Goal: Book appointment/travel/reservation

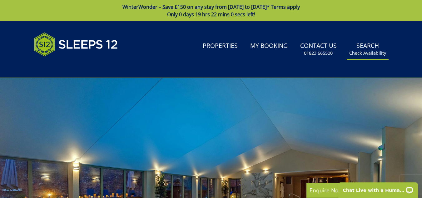
click at [366, 53] on small "Check Availability" at bounding box center [368, 53] width 37 height 6
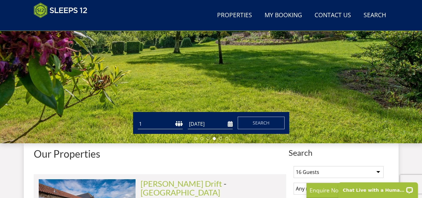
scroll to position [154, 0]
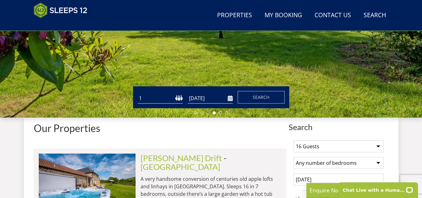
click at [230, 97] on input "16/01/2026" at bounding box center [210, 98] width 45 height 10
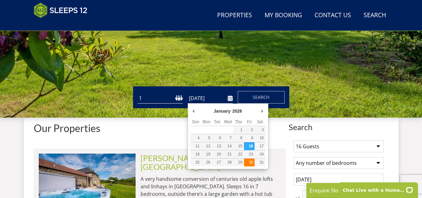
type input "30/01/2026"
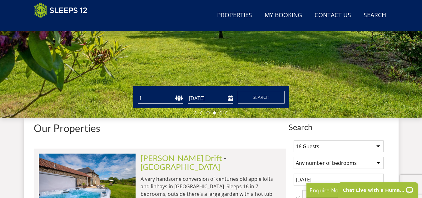
click at [164, 96] on select "1 2 3 4 5 6 7 8 9 10 11 12 13 14 15 16 17 18 19 20 21 22 23 24 25 26 27 28 29 3…" at bounding box center [160, 98] width 45 height 10
select select "30"
click at [138, 93] on select "1 2 3 4 5 6 7 8 9 10 11 12 13 14 15 16 17 18 19 20 21 22 23 24 25 26 27 28 29 3…" at bounding box center [160, 98] width 45 height 10
click at [261, 94] on span "Search" at bounding box center [261, 97] width 17 height 6
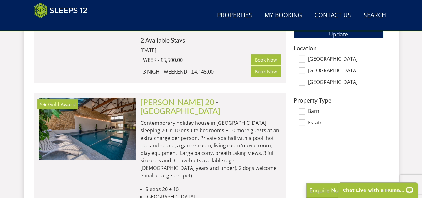
click at [178, 97] on link "[PERSON_NAME] 20" at bounding box center [178, 101] width 74 height 9
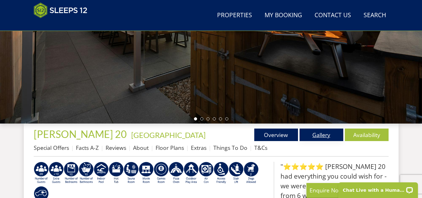
click at [324, 136] on link "Gallery" at bounding box center [322, 135] width 44 height 13
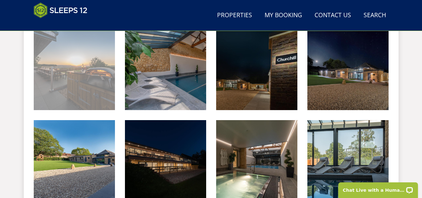
click at [57, 81] on img at bounding box center [74, 69] width 81 height 81
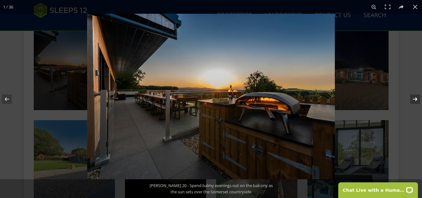
click at [417, 98] on button at bounding box center [412, 98] width 22 height 31
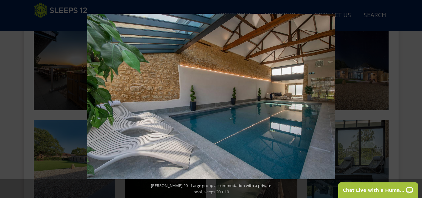
click at [417, 98] on button at bounding box center [412, 98] width 22 height 31
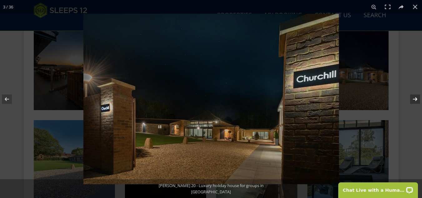
click at [412, 99] on button at bounding box center [412, 98] width 22 height 31
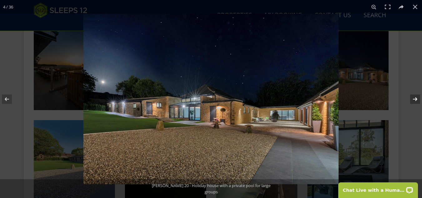
click at [412, 99] on button at bounding box center [412, 98] width 22 height 31
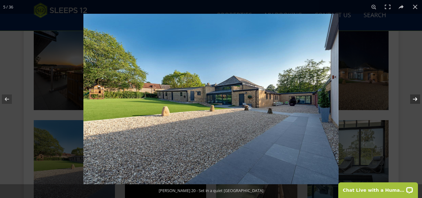
click at [412, 99] on button at bounding box center [412, 98] width 22 height 31
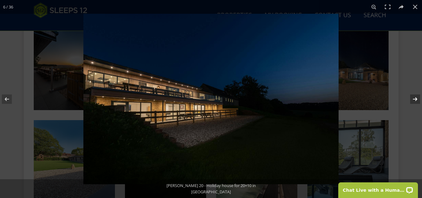
click at [412, 99] on button at bounding box center [412, 98] width 22 height 31
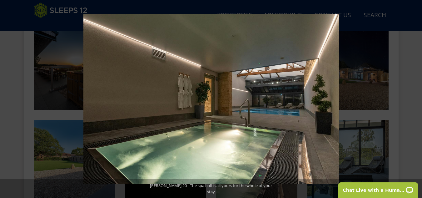
click at [412, 99] on button at bounding box center [412, 98] width 22 height 31
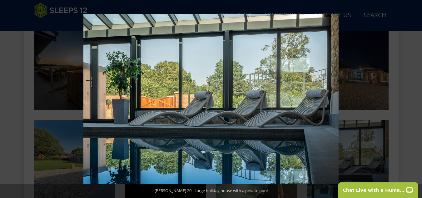
click at [412, 99] on button at bounding box center [412, 98] width 22 height 31
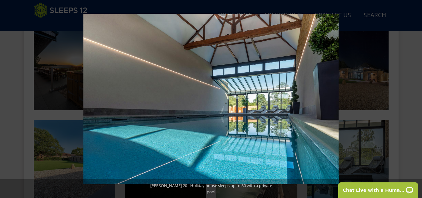
click at [412, 99] on button at bounding box center [412, 98] width 22 height 31
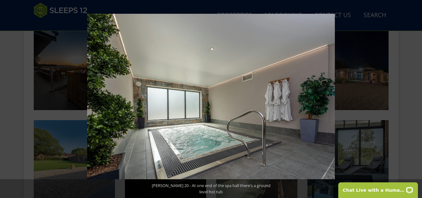
click at [412, 99] on button at bounding box center [412, 98] width 22 height 31
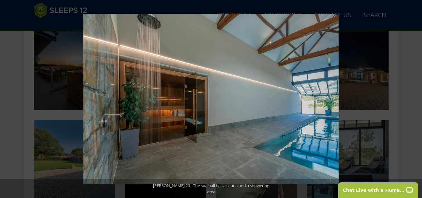
click at [412, 99] on button at bounding box center [412, 98] width 22 height 31
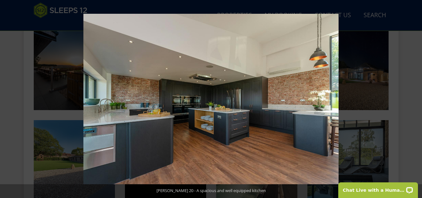
click at [412, 99] on button at bounding box center [412, 98] width 22 height 31
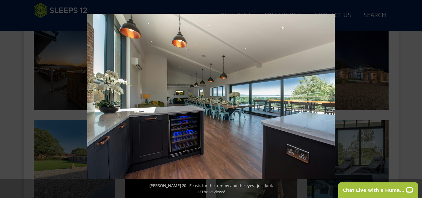
click at [412, 99] on button at bounding box center [412, 98] width 22 height 31
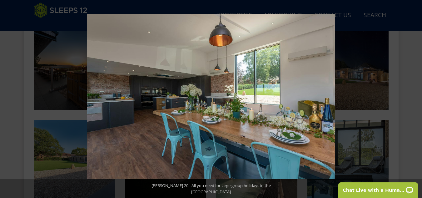
click at [412, 99] on button at bounding box center [412, 98] width 22 height 31
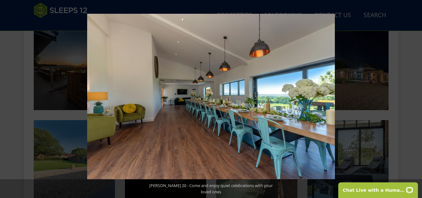
click at [412, 99] on button at bounding box center [412, 98] width 22 height 31
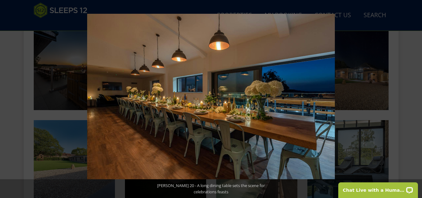
click at [412, 99] on button at bounding box center [412, 98] width 22 height 31
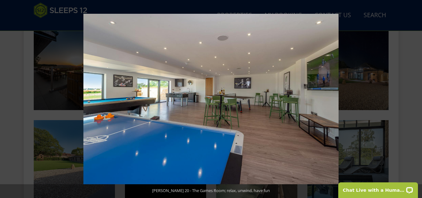
click at [412, 99] on button at bounding box center [412, 98] width 22 height 31
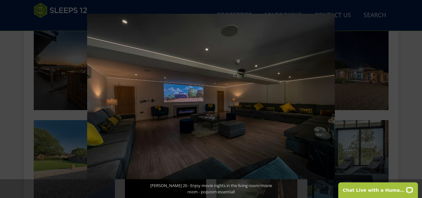
click at [412, 99] on button at bounding box center [412, 98] width 22 height 31
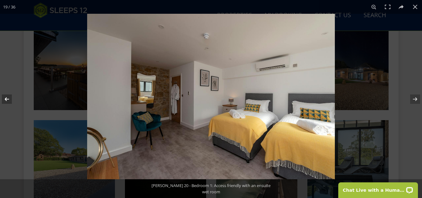
click at [9, 98] on button at bounding box center [11, 98] width 22 height 31
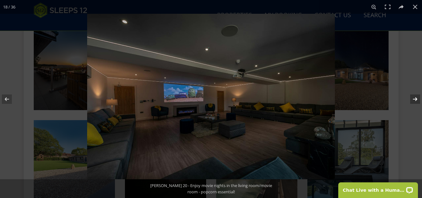
click at [415, 94] on button at bounding box center [412, 98] width 22 height 31
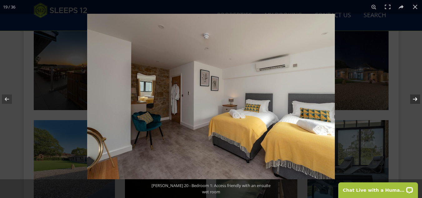
click at [415, 94] on button at bounding box center [412, 98] width 22 height 31
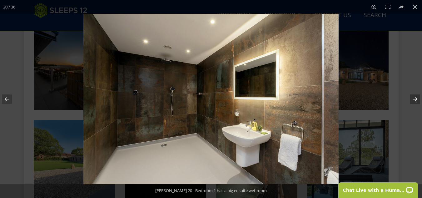
click at [415, 94] on button at bounding box center [412, 98] width 22 height 31
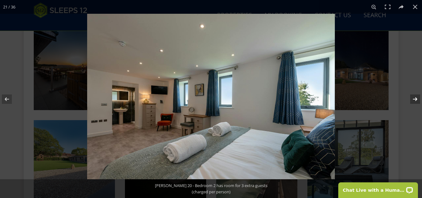
click at [415, 95] on button at bounding box center [412, 98] width 22 height 31
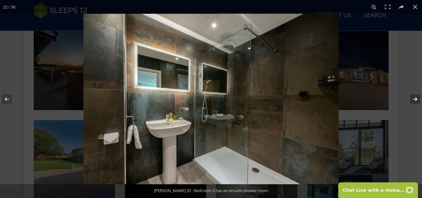
click at [415, 95] on button at bounding box center [412, 98] width 22 height 31
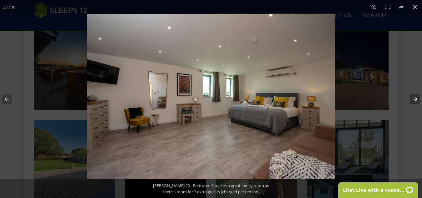
click at [415, 95] on button at bounding box center [412, 98] width 22 height 31
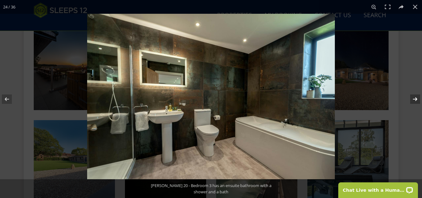
click at [415, 95] on button at bounding box center [412, 98] width 22 height 31
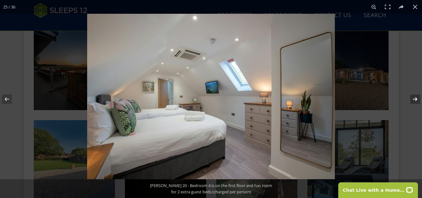
click at [415, 95] on button at bounding box center [412, 98] width 22 height 31
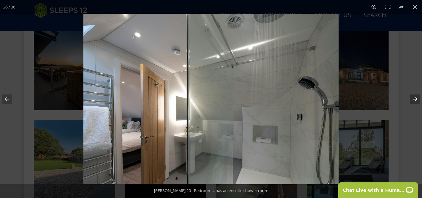
click at [415, 95] on button at bounding box center [412, 98] width 22 height 31
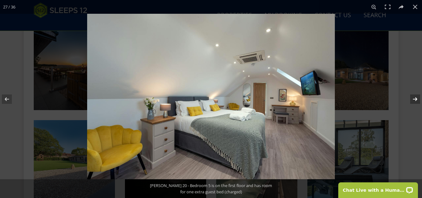
click at [415, 95] on button at bounding box center [412, 98] width 22 height 31
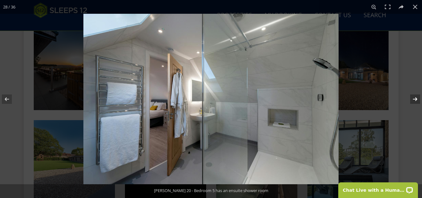
click at [415, 95] on button at bounding box center [412, 98] width 22 height 31
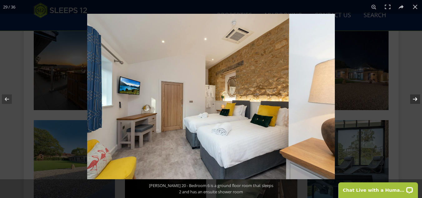
click at [415, 95] on button at bounding box center [412, 98] width 22 height 31
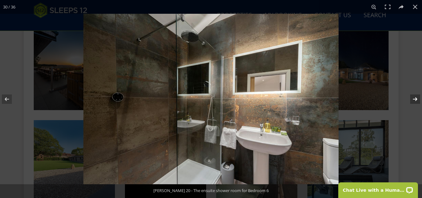
click at [415, 95] on button at bounding box center [412, 98] width 22 height 31
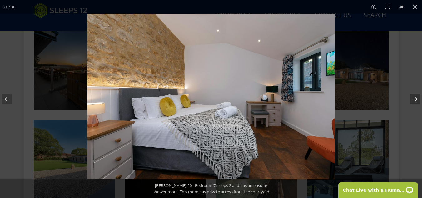
click at [415, 95] on button at bounding box center [412, 98] width 22 height 31
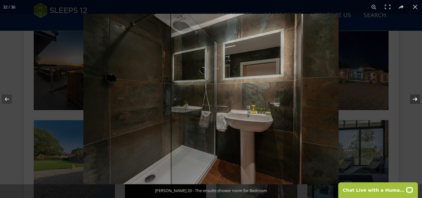
click at [415, 95] on button at bounding box center [412, 98] width 22 height 31
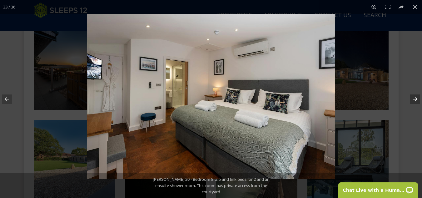
click at [415, 95] on button at bounding box center [412, 98] width 22 height 31
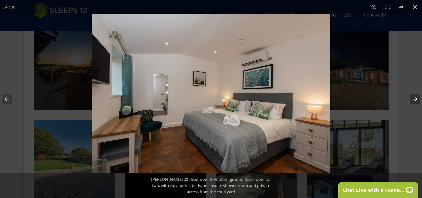
click at [415, 95] on button at bounding box center [412, 98] width 22 height 31
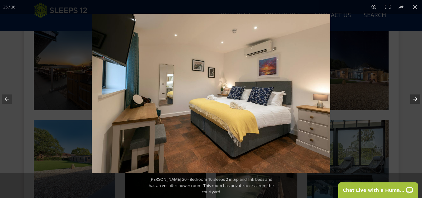
click at [415, 95] on button at bounding box center [412, 98] width 22 height 31
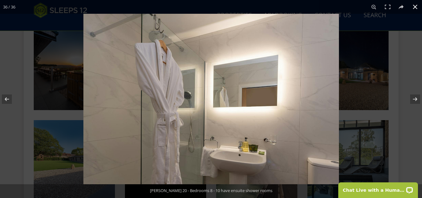
click at [416, 4] on button at bounding box center [416, 7] width 14 height 14
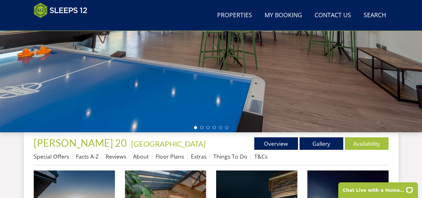
scroll to position [137, 0]
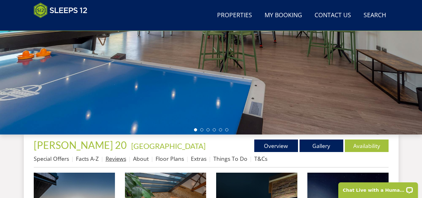
click at [114, 160] on link "Reviews" at bounding box center [116, 159] width 21 height 8
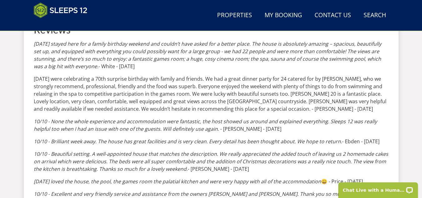
scroll to position [275, 0]
